Goal: Browse casually

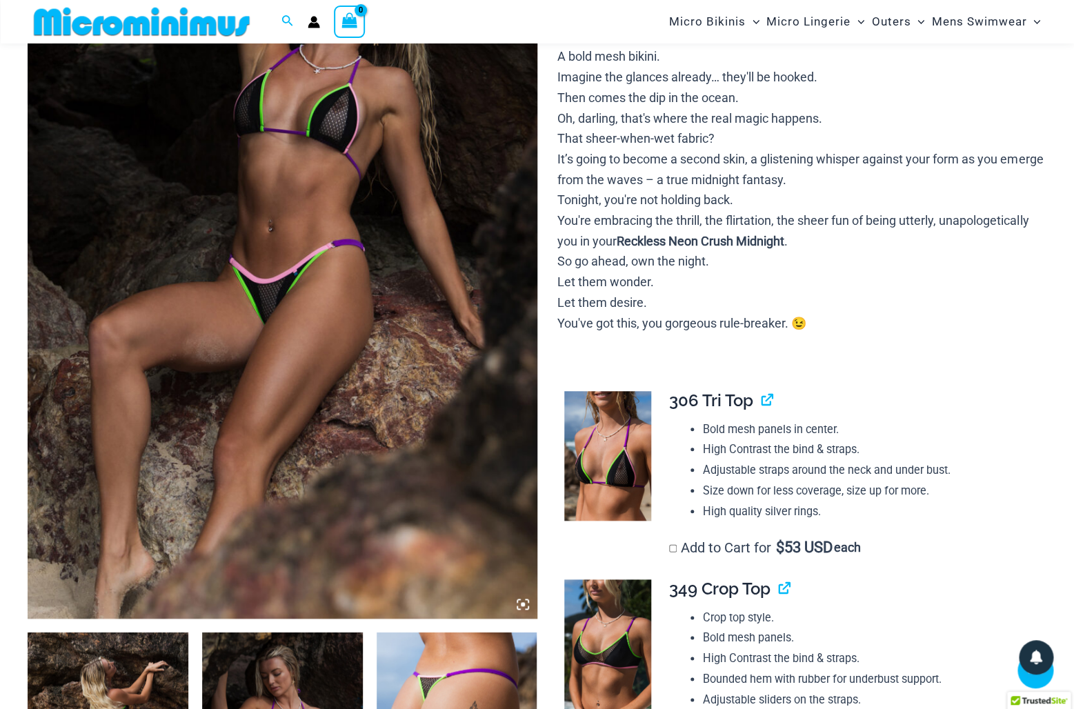
scroll to position [352, 0]
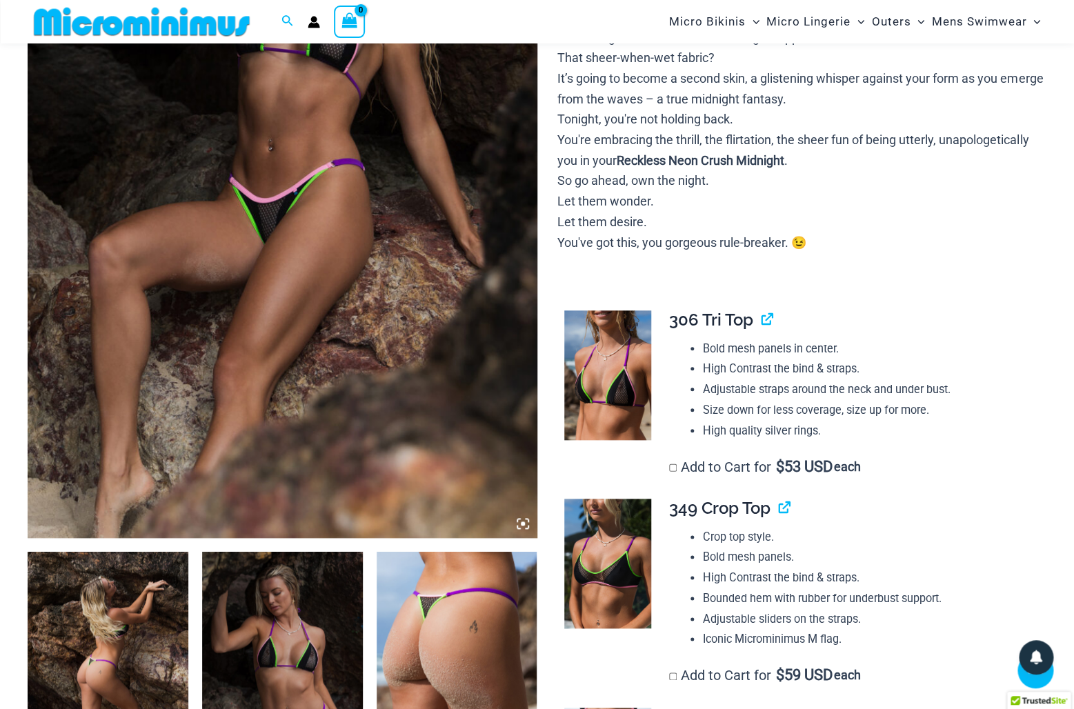
click at [627, 379] on img at bounding box center [607, 376] width 87 height 130
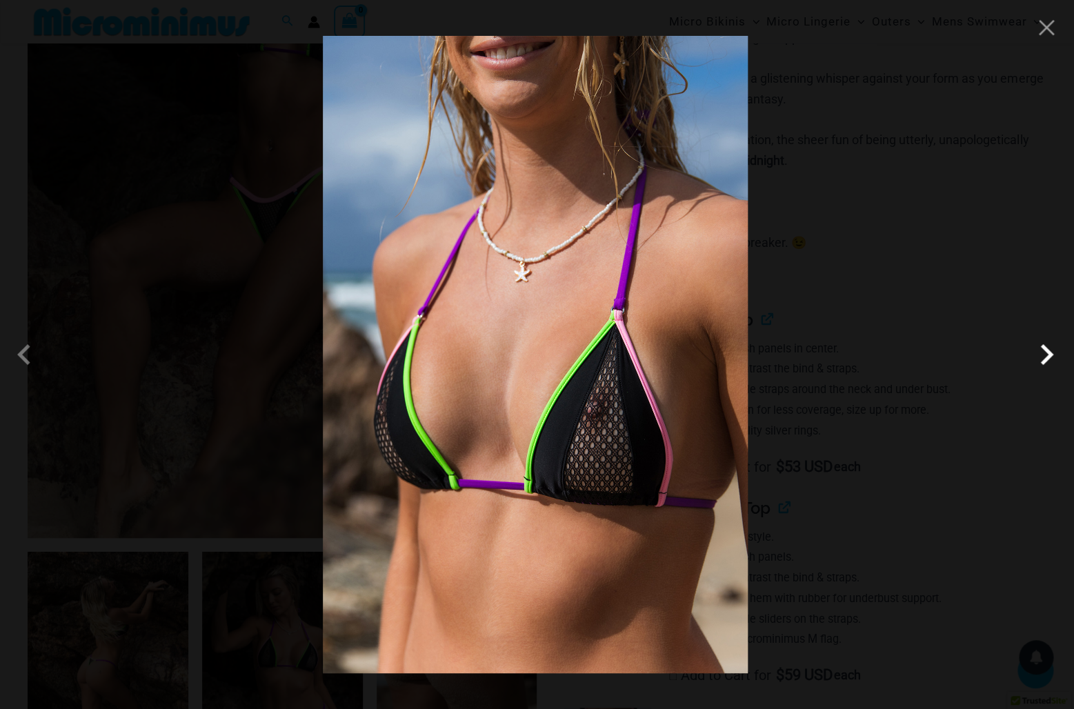
click at [1045, 355] on span at bounding box center [1046, 354] width 41 height 41
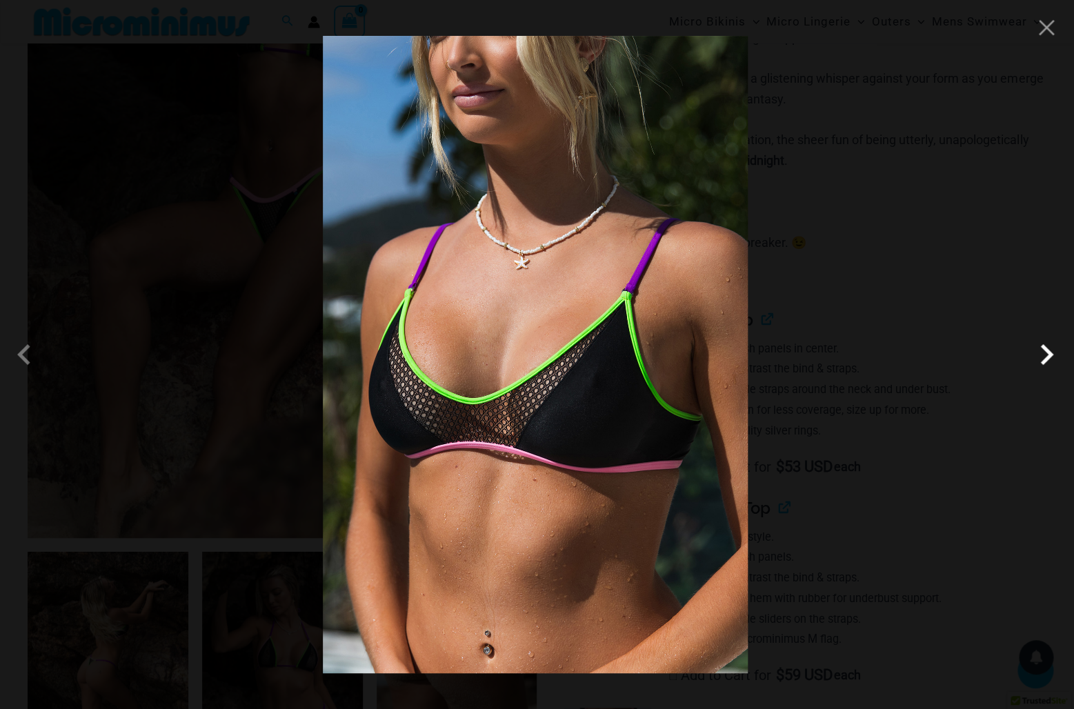
click at [1044, 356] on span at bounding box center [1046, 354] width 41 height 41
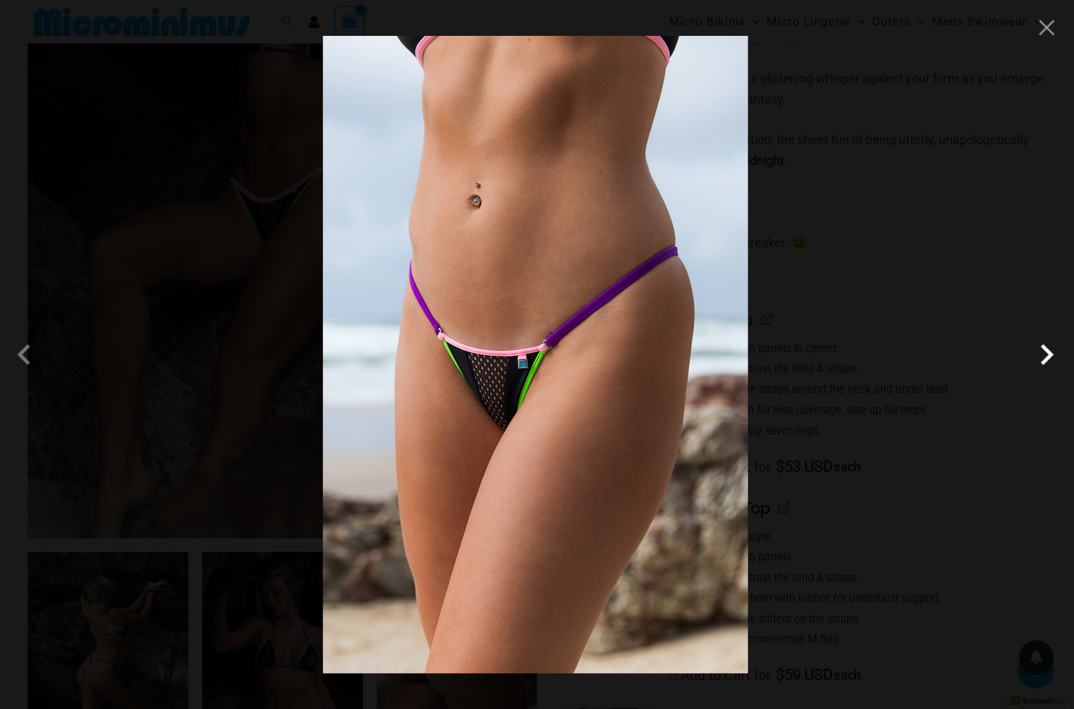
click at [1044, 356] on span at bounding box center [1046, 354] width 41 height 41
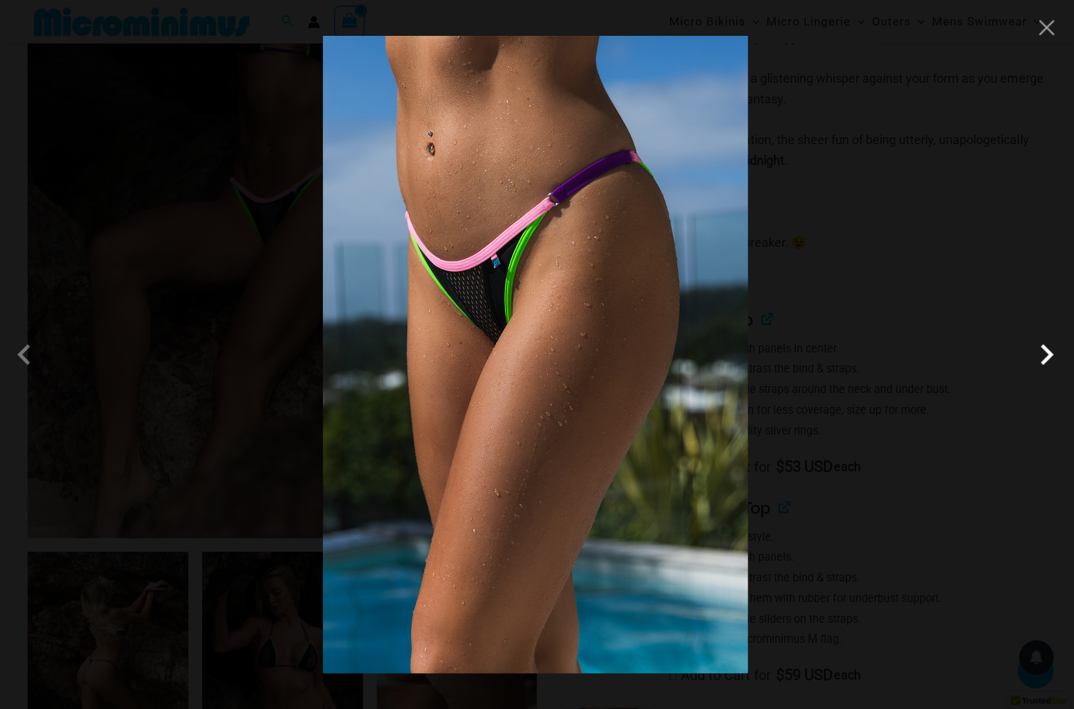
click at [1044, 356] on span at bounding box center [1046, 354] width 41 height 41
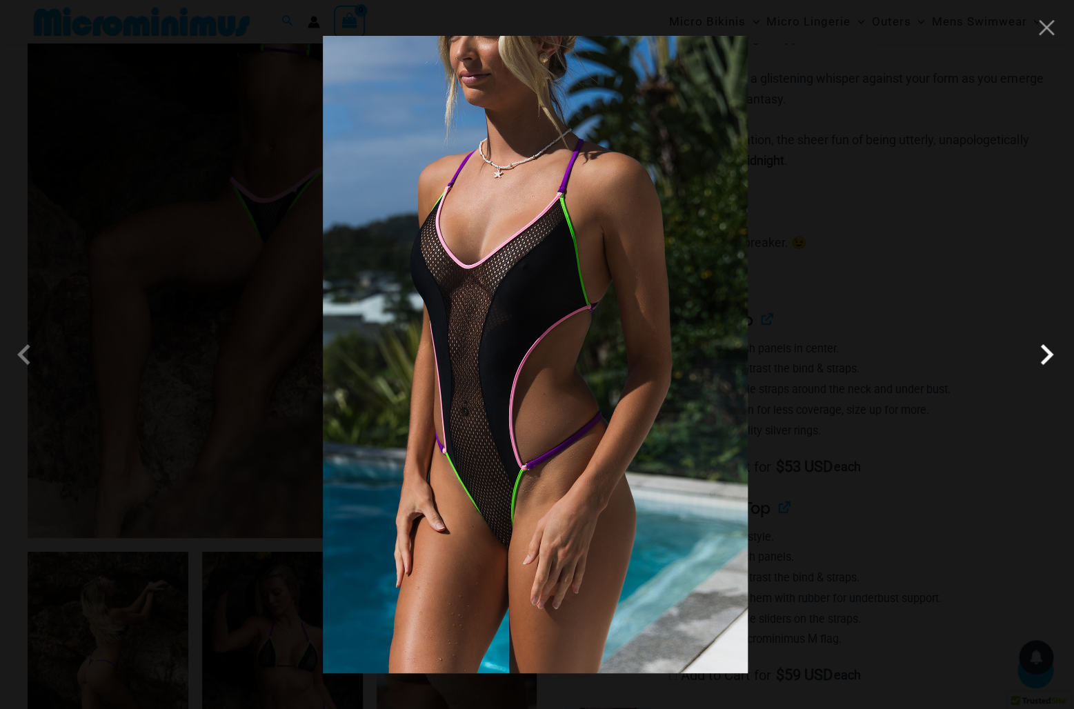
click at [1044, 356] on span at bounding box center [1046, 354] width 41 height 41
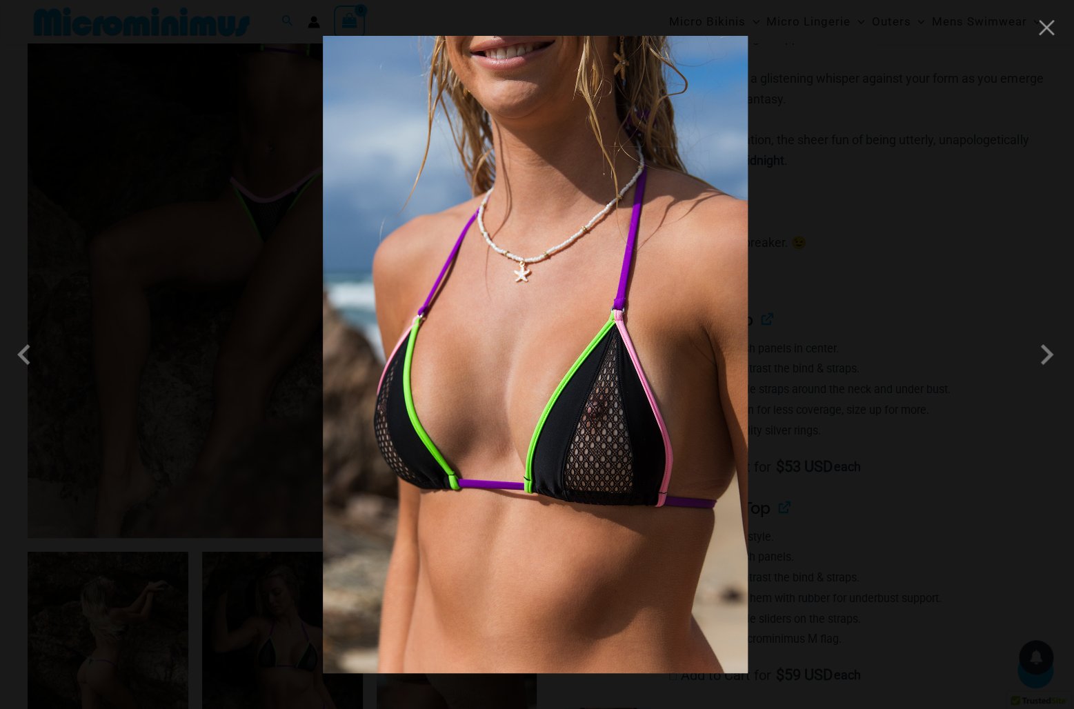
click at [952, 381] on div at bounding box center [537, 354] width 1074 height 709
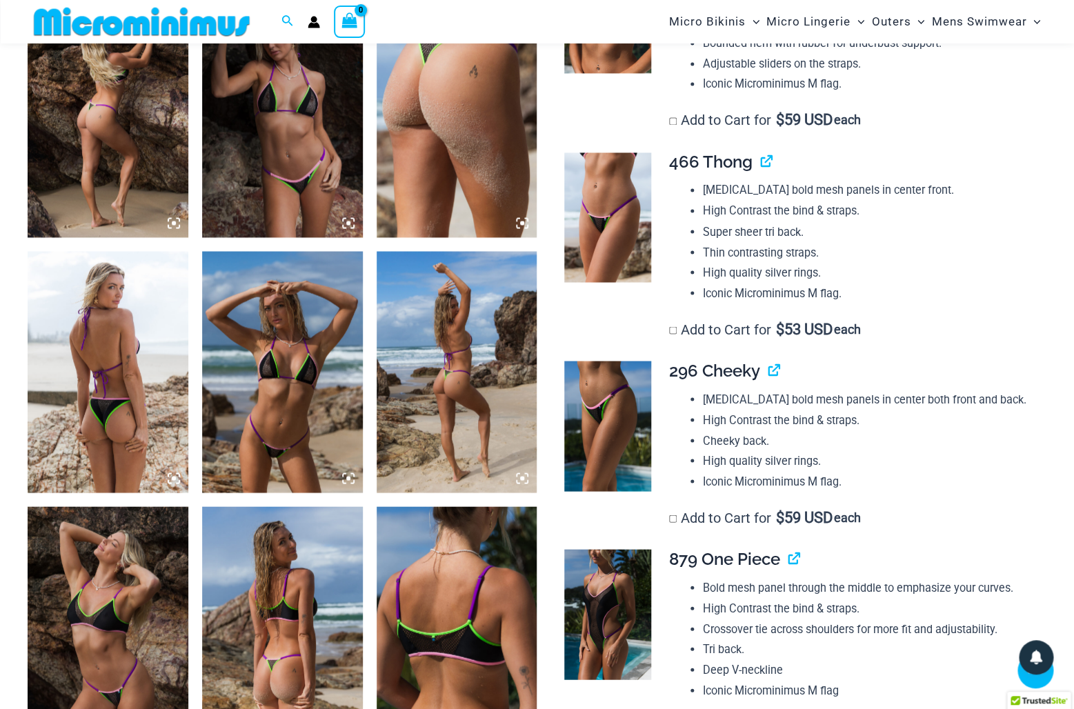
scroll to position [839, 0]
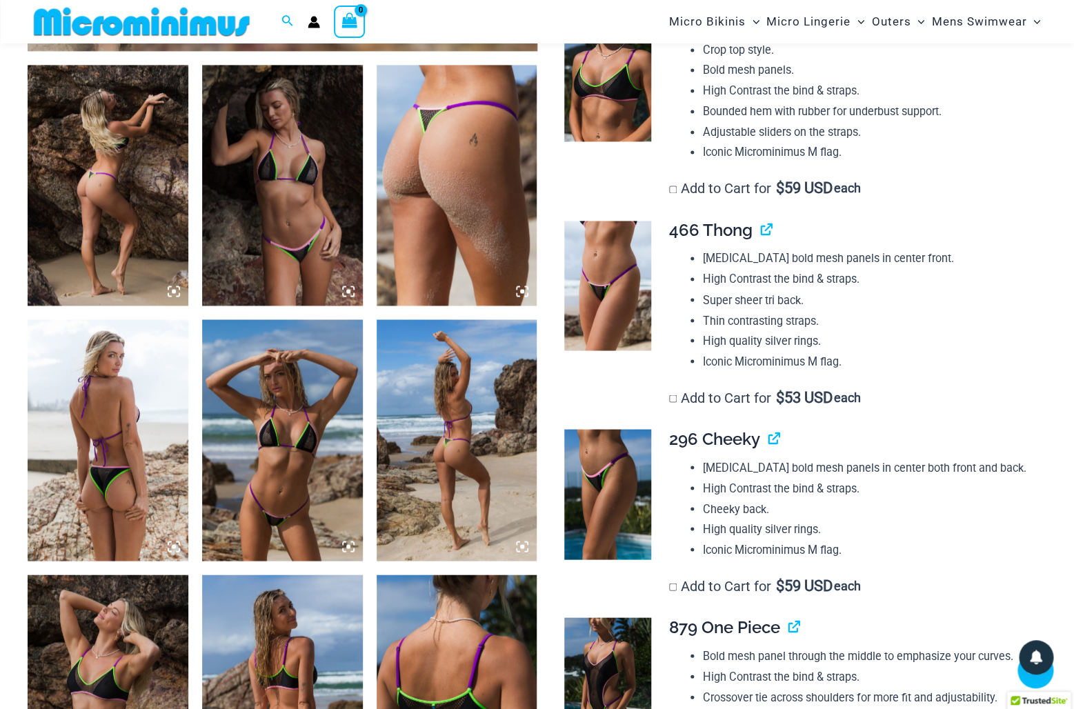
click at [137, 219] on img at bounding box center [108, 185] width 161 height 241
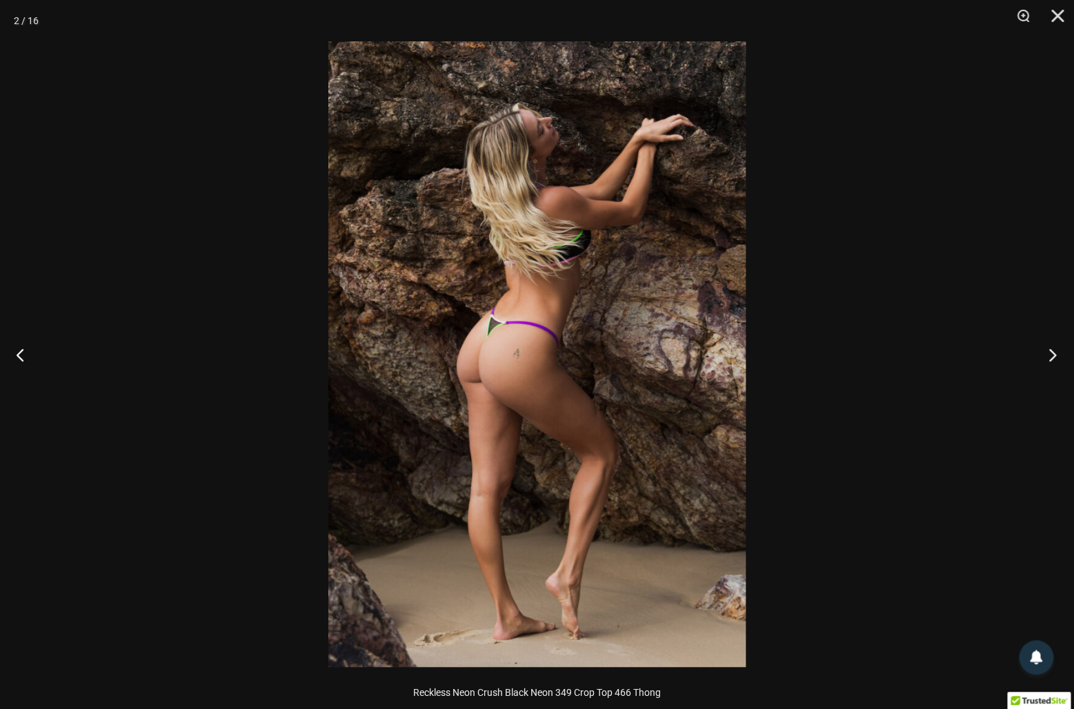
click at [1050, 354] on button "Next" at bounding box center [1049, 354] width 52 height 69
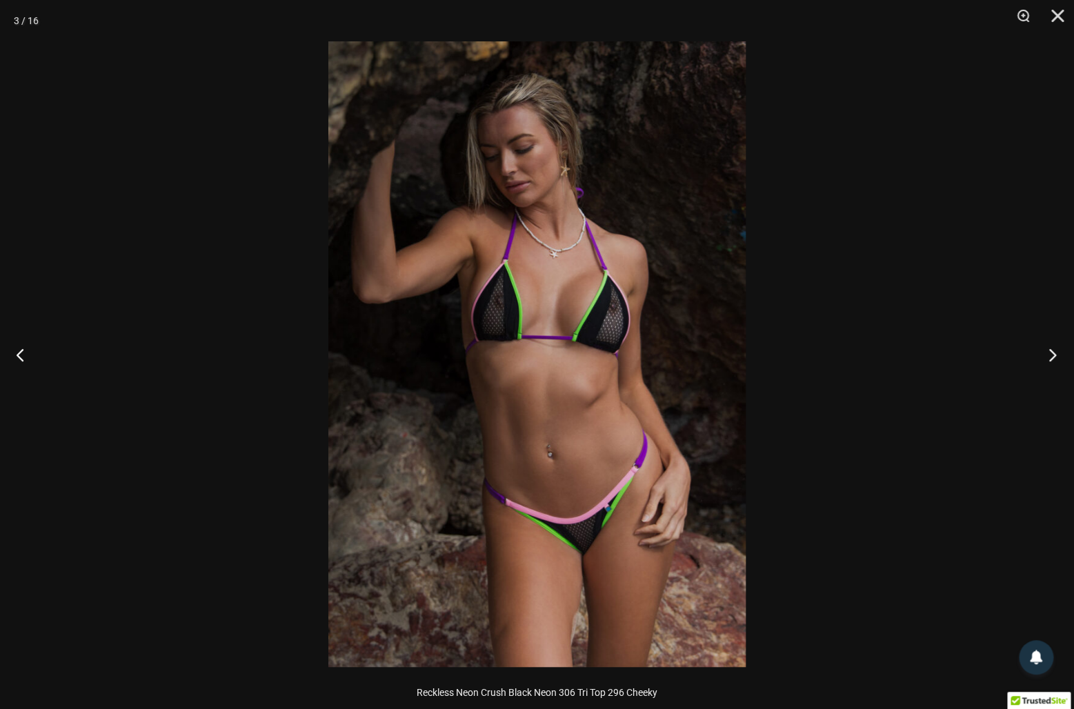
click at [1049, 354] on button "Next" at bounding box center [1049, 354] width 52 height 69
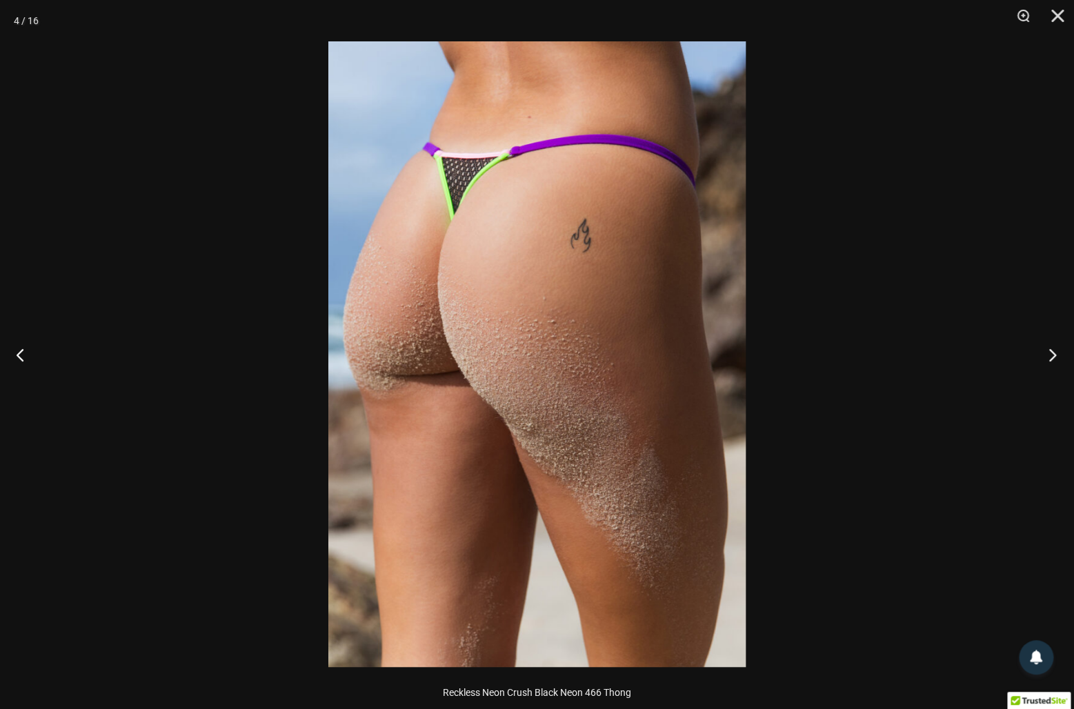
click at [1049, 354] on button "Next" at bounding box center [1049, 354] width 52 height 69
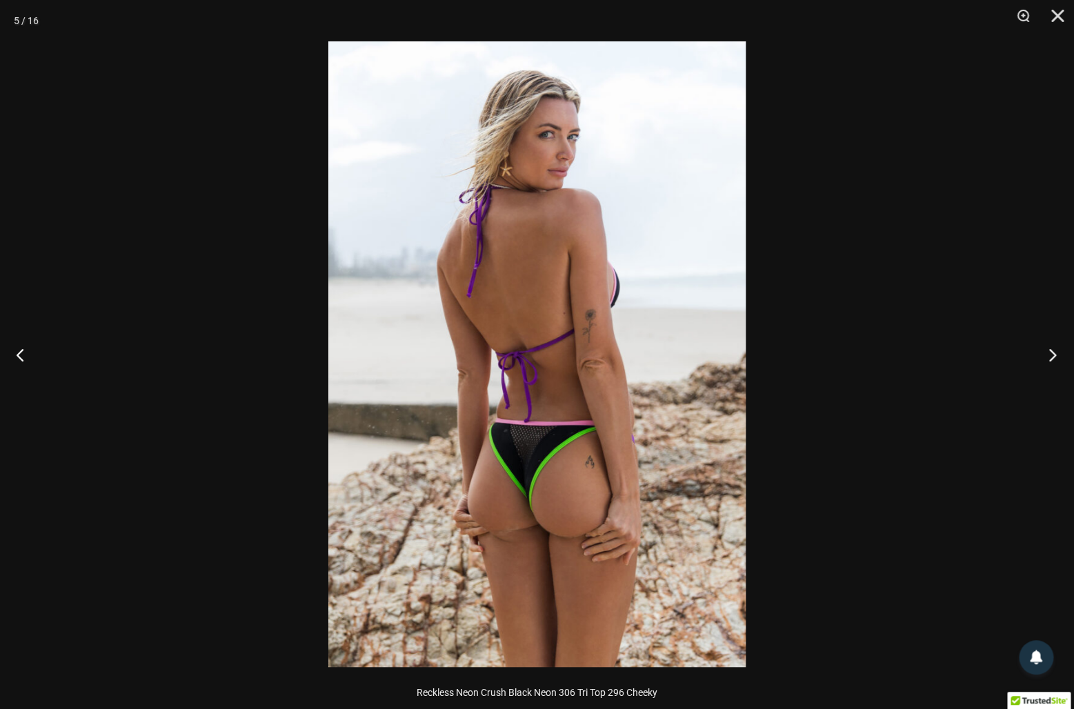
click at [1049, 354] on button "Next" at bounding box center [1049, 354] width 52 height 69
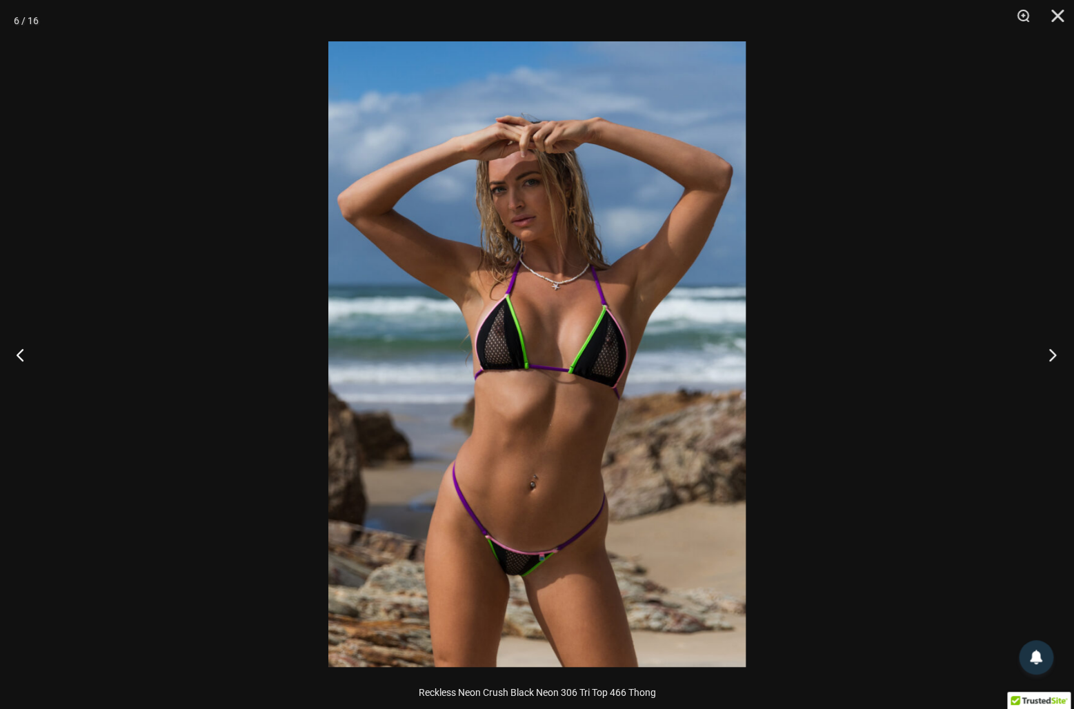
click at [1049, 354] on button "Next" at bounding box center [1049, 354] width 52 height 69
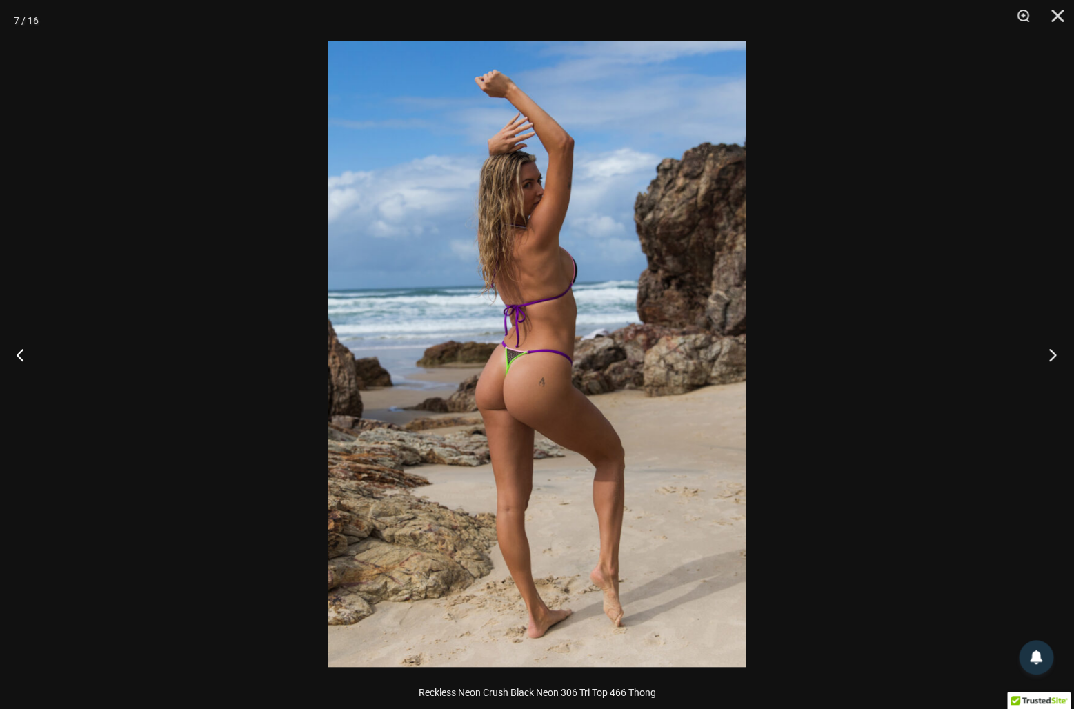
click at [1049, 354] on button "Next" at bounding box center [1049, 354] width 52 height 69
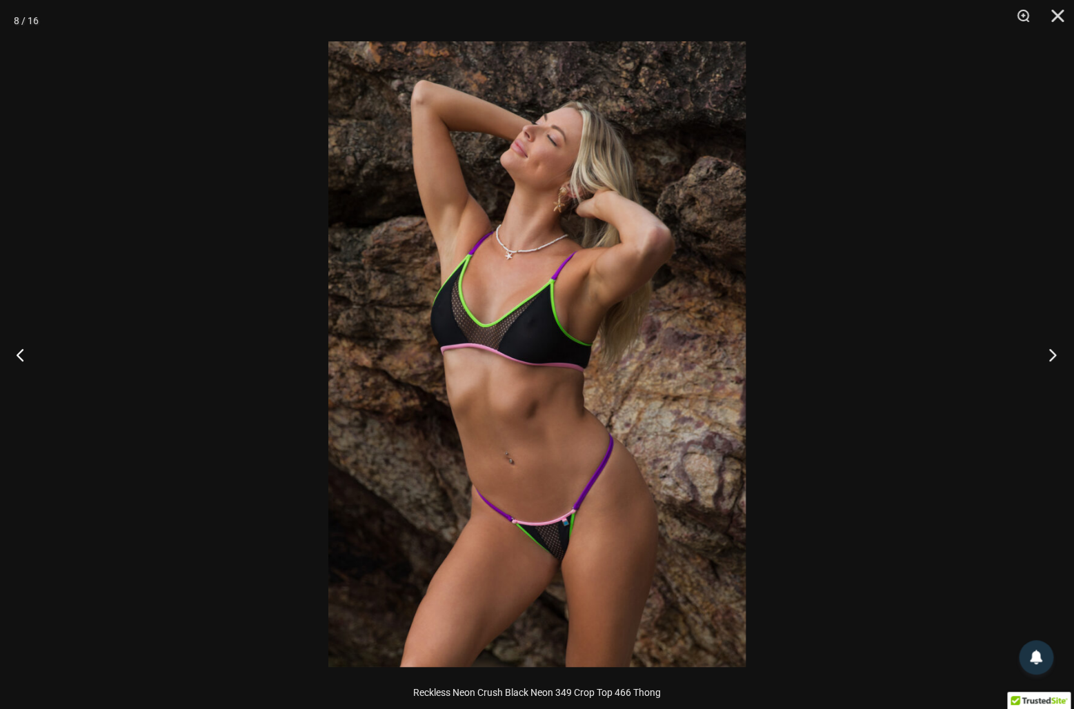
click at [1049, 354] on button "Next" at bounding box center [1049, 354] width 52 height 69
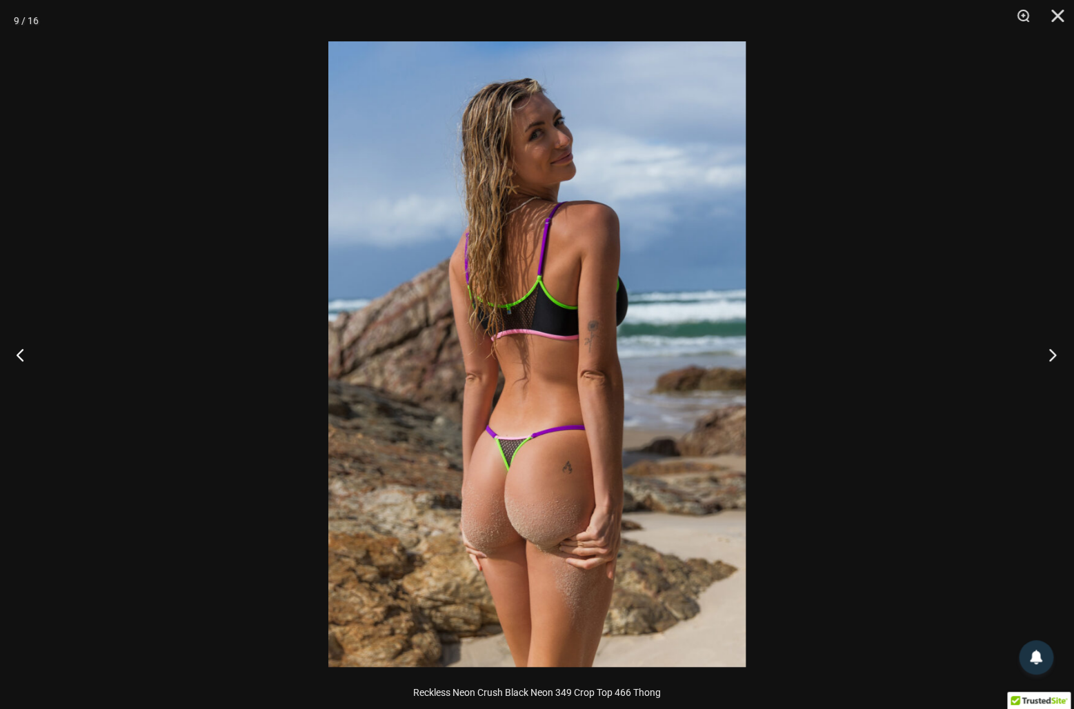
click at [1049, 354] on button "Next" at bounding box center [1049, 354] width 52 height 69
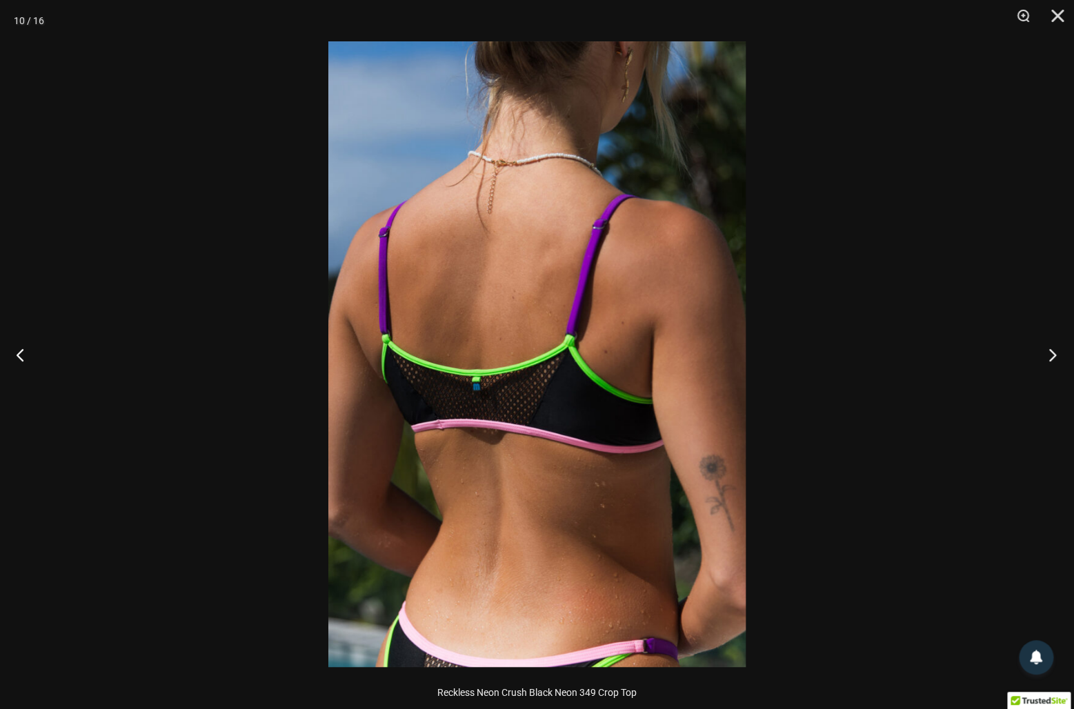
click at [1049, 354] on button "Next" at bounding box center [1049, 354] width 52 height 69
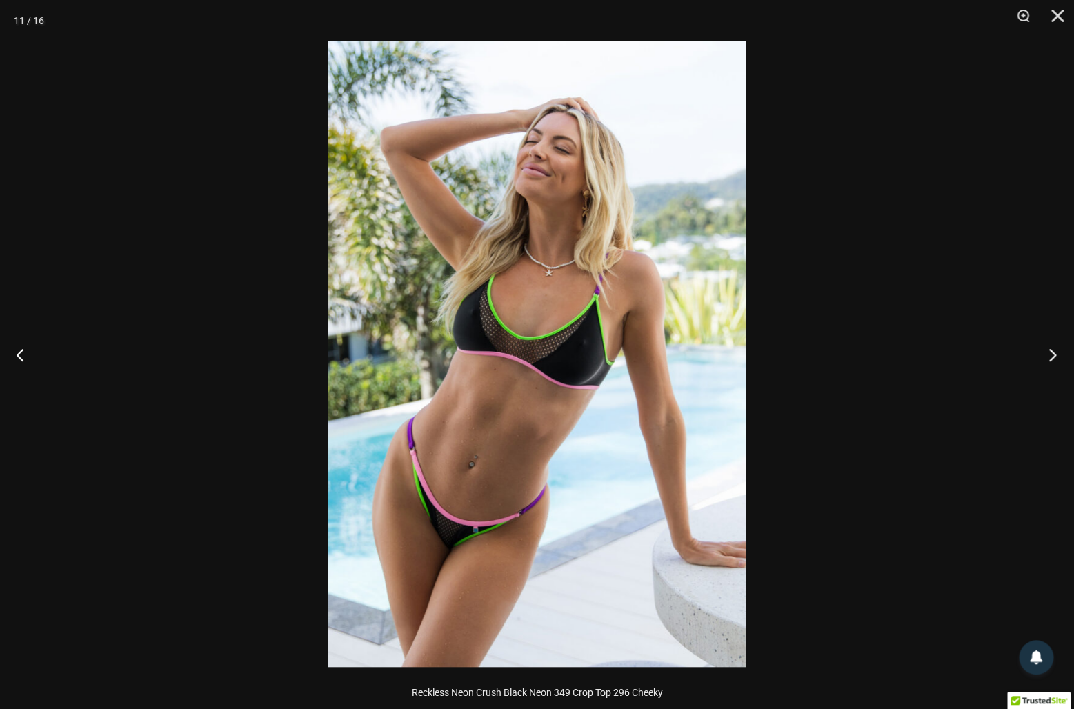
click at [1048, 354] on button "Next" at bounding box center [1049, 354] width 52 height 69
